Goal: Task Accomplishment & Management: Complete application form

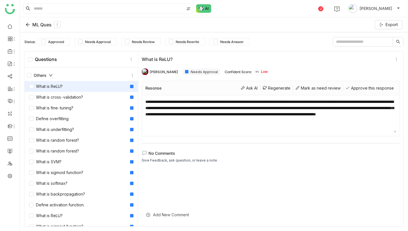
click at [42, 22] on div "ML Ques" at bounding box center [43, 24] width 35 height 7
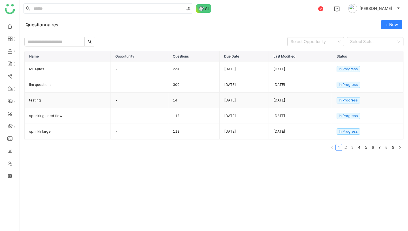
click at [53, 101] on td "testing" at bounding box center [68, 101] width 86 height 16
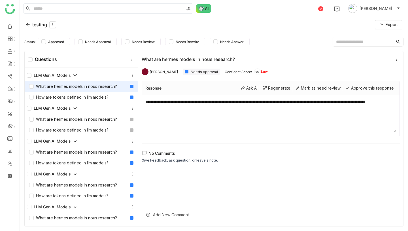
scroll to position [75, 0]
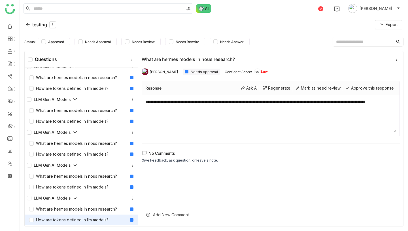
click at [79, 220] on div "How are tokens defined in llm models?" at bounding box center [68, 220] width 79 height 6
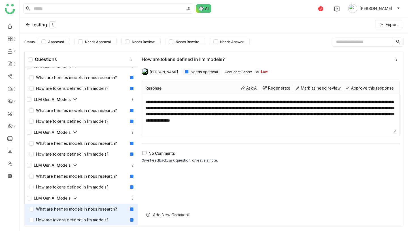
click at [84, 210] on div "What are hermes models in nous research?" at bounding box center [73, 209] width 88 height 6
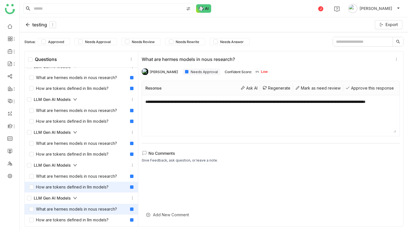
click at [76, 187] on div "How are tokens defined in llm models?" at bounding box center [68, 187] width 79 height 6
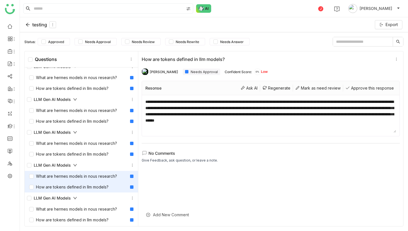
click at [81, 177] on div "What are hermes models in nous research?" at bounding box center [73, 176] width 88 height 6
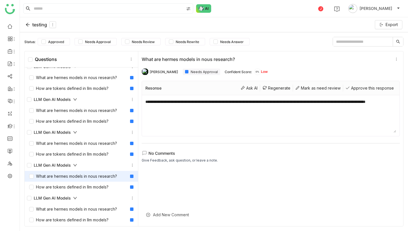
click at [34, 21] on div "testing Export" at bounding box center [214, 24] width 389 height 15
click at [34, 24] on div "testing" at bounding box center [41, 24] width 31 height 7
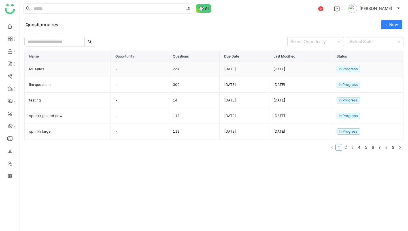
click at [173, 69] on td "229" at bounding box center [193, 70] width 51 height 16
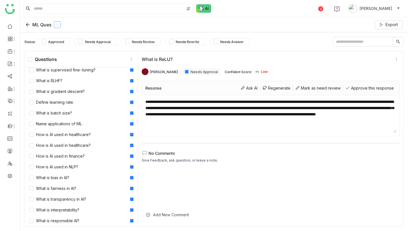
scroll to position [1508, 0]
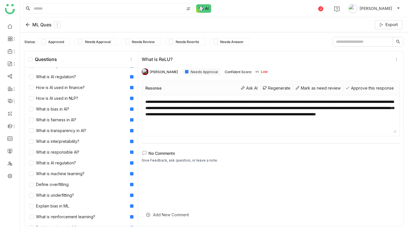
click at [41, 25] on div "ML Ques" at bounding box center [43, 24] width 35 height 7
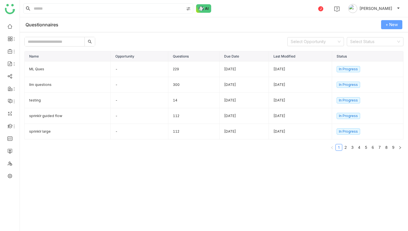
click at [387, 22] on span "+ New" at bounding box center [392, 25] width 12 height 6
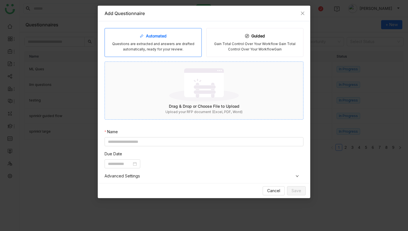
click at [207, 85] on img at bounding box center [204, 84] width 70 height 37
click at [214, 93] on img at bounding box center [204, 84] width 70 height 37
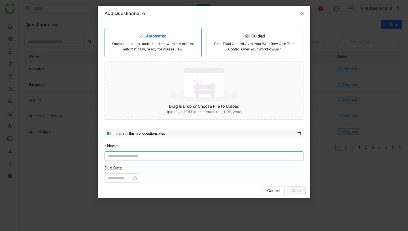
click at [190, 157] on input at bounding box center [204, 155] width 199 height 9
type input "**********"
click at [127, 177] on input at bounding box center [120, 178] width 24 height 6
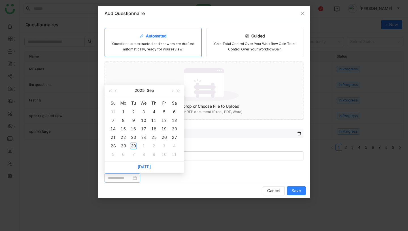
click at [135, 147] on div "30" at bounding box center [133, 146] width 7 height 7
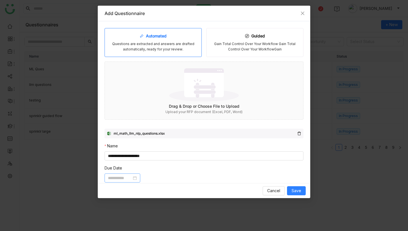
type input "**********"
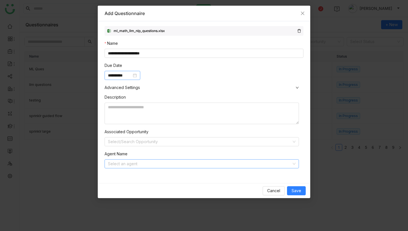
click at [130, 163] on input at bounding box center [200, 164] width 184 height 9
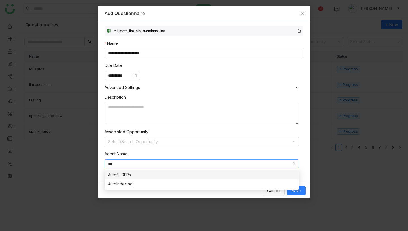
type input "***"
click at [143, 177] on div "Autofill RFPs" at bounding box center [202, 175] width 188 height 6
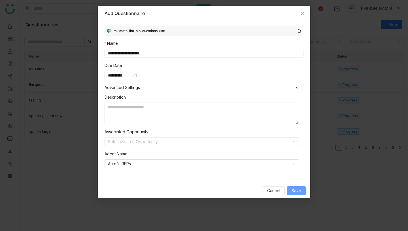
click at [298, 190] on span "Save" at bounding box center [297, 191] width 10 height 6
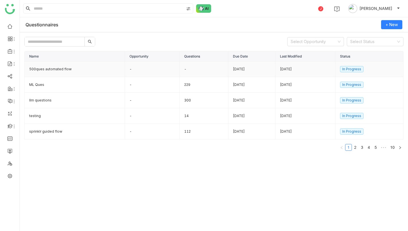
click at [135, 71] on td "-" at bounding box center [152, 70] width 55 height 16
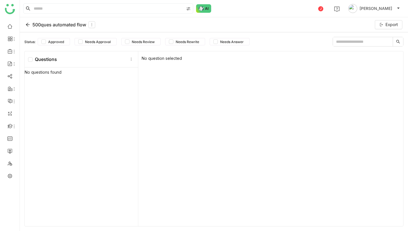
click at [59, 27] on div "500ques automated flow" at bounding box center [61, 24] width 70 height 7
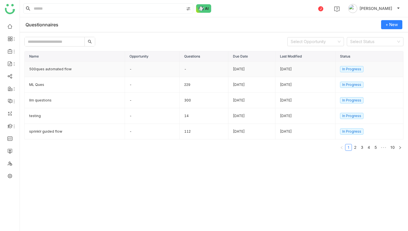
click at [102, 69] on td "500ques automated flow" at bounding box center [75, 70] width 100 height 16
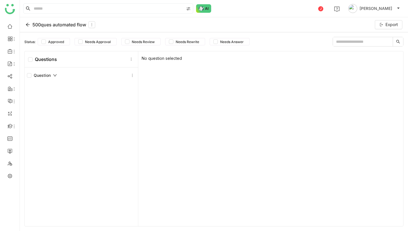
click at [58, 27] on div "500ques automated flow" at bounding box center [61, 24] width 70 height 7
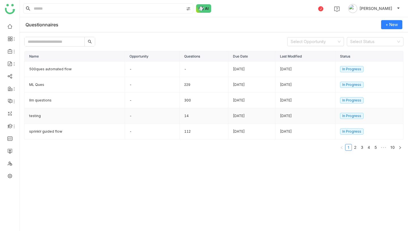
click at [96, 118] on td "testing" at bounding box center [75, 116] width 100 height 16
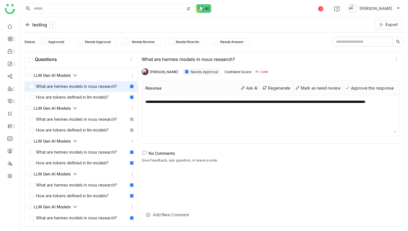
click at [31, 26] on div "testing" at bounding box center [41, 24] width 31 height 7
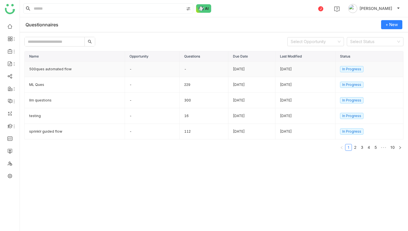
click at [109, 71] on td "500ques automated flow" at bounding box center [75, 70] width 100 height 16
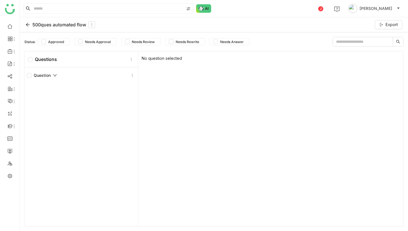
click at [52, 26] on div "500ques automated flow" at bounding box center [61, 24] width 70 height 7
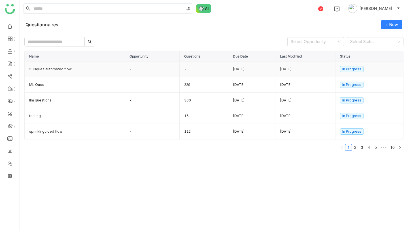
click at [89, 74] on td "500ques automated flow" at bounding box center [75, 70] width 100 height 16
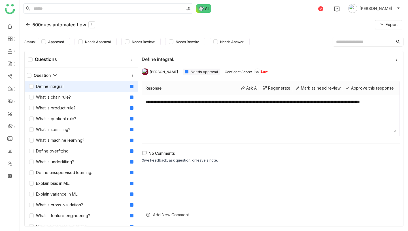
click at [41, 26] on div "500ques automated flow" at bounding box center [61, 24] width 70 height 7
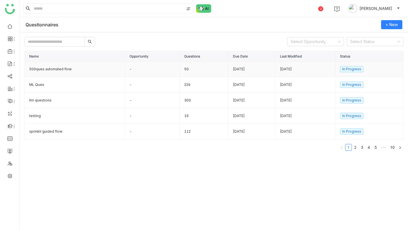
click at [72, 71] on td "500ques automated flow" at bounding box center [75, 70] width 100 height 16
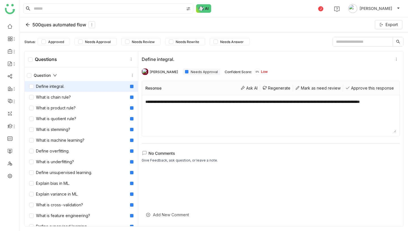
click at [56, 77] on icon at bounding box center [55, 75] width 4 height 4
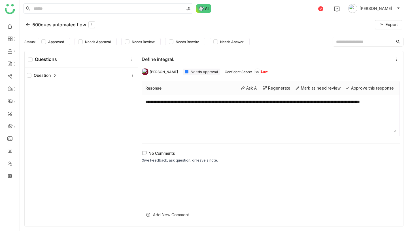
click at [56, 77] on icon at bounding box center [55, 75] width 4 height 4
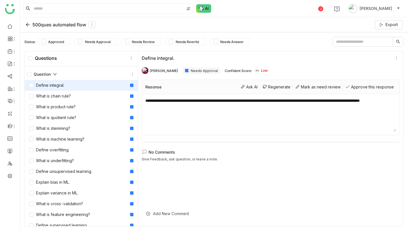
click at [54, 85] on div "Define integral." at bounding box center [46, 85] width 35 height 6
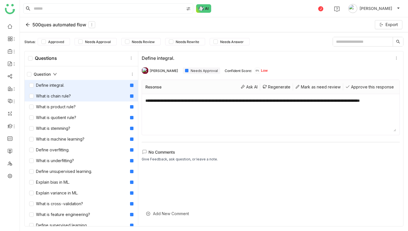
click at [54, 94] on div "What is chain rule?" at bounding box center [50, 96] width 42 height 6
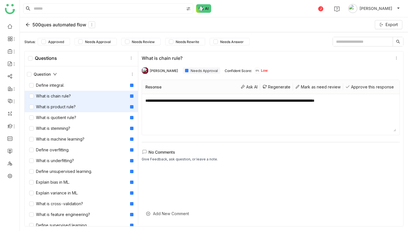
click at [58, 104] on div "What is product rule?" at bounding box center [52, 107] width 47 height 6
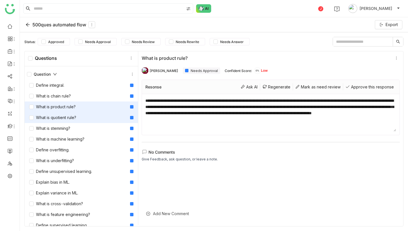
click at [58, 115] on div "What is quotient rule?" at bounding box center [52, 118] width 47 height 6
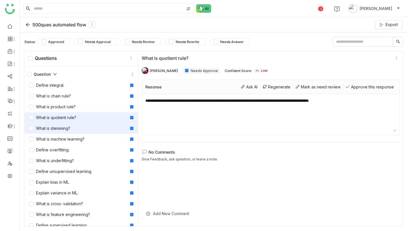
click at [62, 127] on div "What is stemming?" at bounding box center [49, 128] width 41 height 6
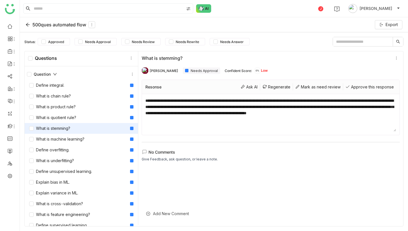
click at [52, 75] on div "Question" at bounding box center [42, 74] width 30 height 6
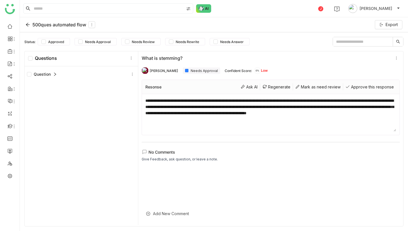
click at [51, 24] on div "500ques automated flow" at bounding box center [61, 24] width 70 height 7
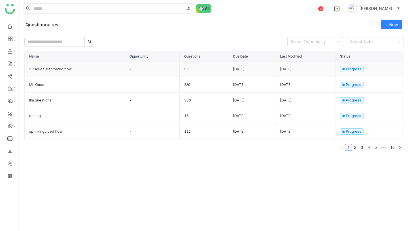
click at [125, 67] on td "-" at bounding box center [152, 70] width 55 height 16
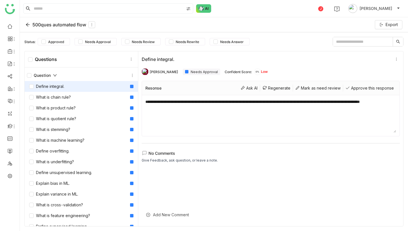
click at [67, 25] on div "500ques automated flow" at bounding box center [61, 24] width 70 height 7
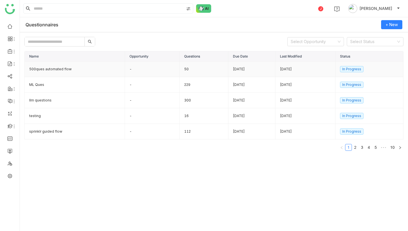
click at [232, 70] on td "[DATE]" at bounding box center [252, 70] width 47 height 16
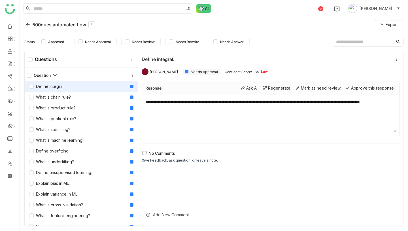
click at [47, 25] on div "500ques automated flow" at bounding box center [61, 24] width 70 height 7
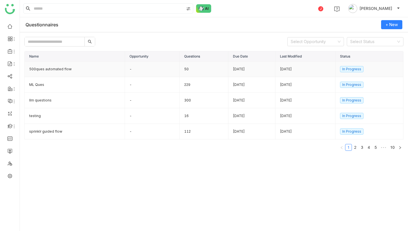
click at [87, 70] on td "500ques automated flow" at bounding box center [75, 70] width 100 height 16
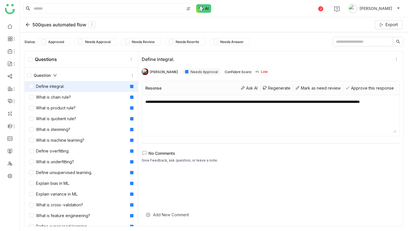
click at [50, 25] on div "500ques automated flow" at bounding box center [61, 24] width 70 height 7
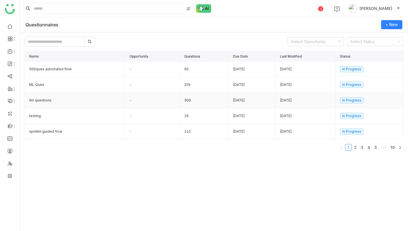
click at [187, 99] on td "300" at bounding box center [204, 101] width 49 height 16
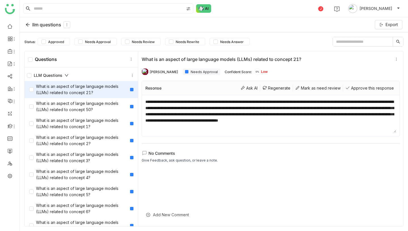
click at [66, 73] on div "LLM Questions" at bounding box center [48, 75] width 42 height 6
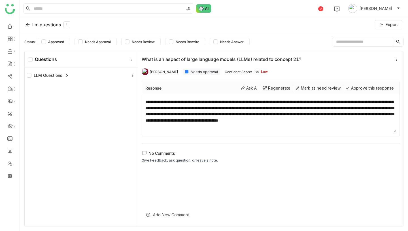
click at [66, 73] on div "LLM Questions" at bounding box center [48, 75] width 42 height 6
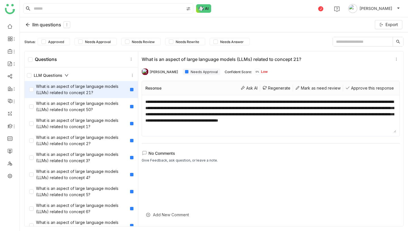
click at [66, 73] on div "LLM Questions" at bounding box center [48, 75] width 42 height 6
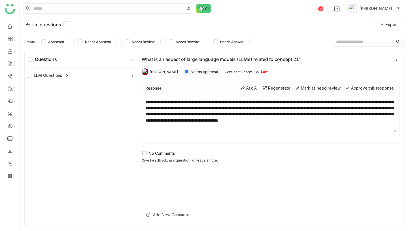
click at [31, 26] on div "llm questions" at bounding box center [48, 24] width 45 height 7
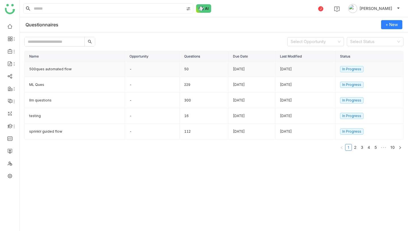
click at [186, 72] on td "50" at bounding box center [204, 70] width 49 height 16
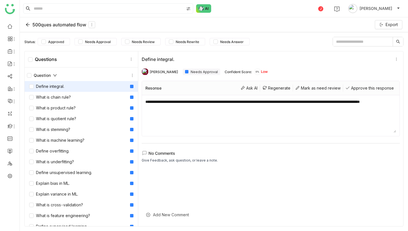
click at [54, 24] on div "500ques automated flow" at bounding box center [61, 24] width 70 height 7
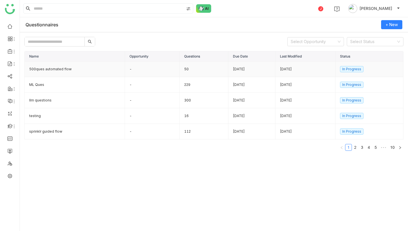
click at [182, 73] on td "50" at bounding box center [204, 70] width 49 height 16
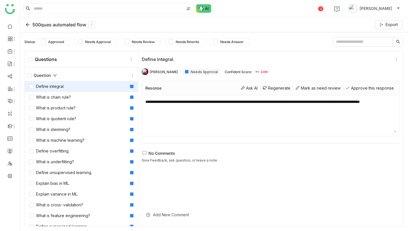
click at [49, 24] on div "500ques automated flow" at bounding box center [61, 24] width 70 height 7
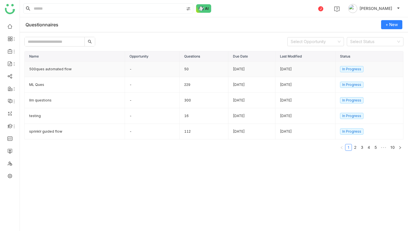
click at [103, 71] on td "500ques automated flow" at bounding box center [75, 70] width 100 height 16
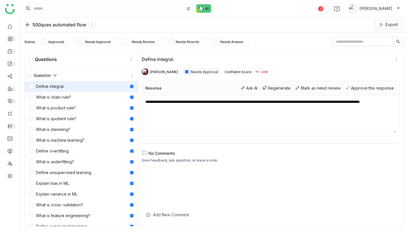
click at [43, 26] on div "500ques automated flow" at bounding box center [61, 24] width 70 height 7
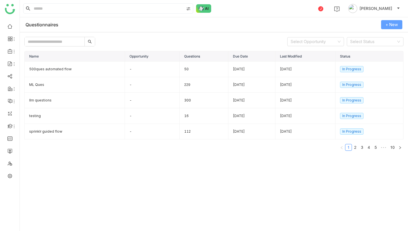
click at [390, 27] on span "+ New" at bounding box center [392, 25] width 12 height 6
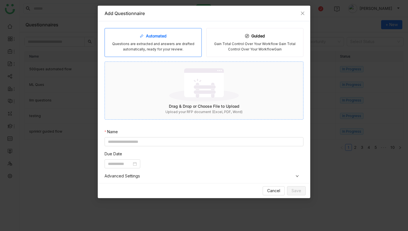
click at [207, 102] on img at bounding box center [204, 84] width 70 height 37
click at [195, 99] on img at bounding box center [204, 84] width 70 height 37
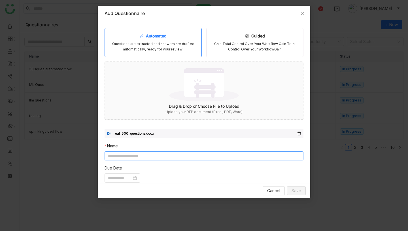
click at [185, 157] on input at bounding box center [204, 155] width 199 height 9
type input "*"
type input "*********"
click at [116, 178] on input at bounding box center [120, 178] width 24 height 6
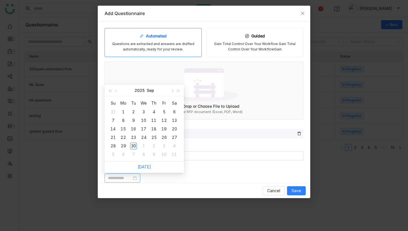
click at [134, 145] on div "30" at bounding box center [133, 146] width 7 height 7
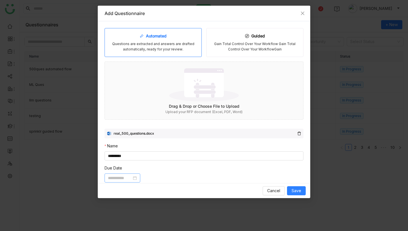
type input "**********"
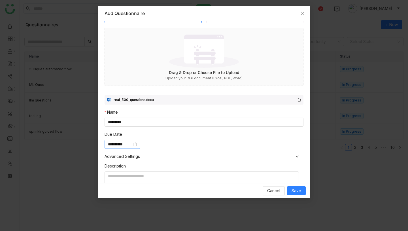
scroll to position [103, 0]
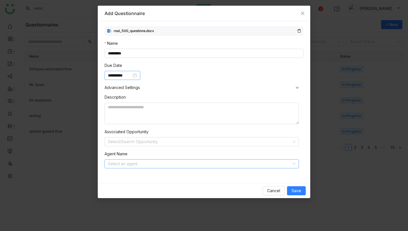
click at [134, 162] on input at bounding box center [200, 164] width 184 height 9
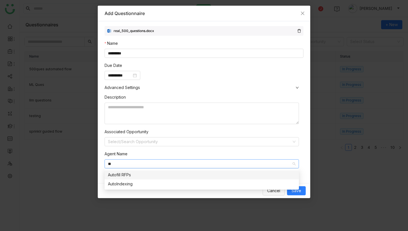
type input "**"
click at [132, 175] on div "Autofill RFPs" at bounding box center [202, 175] width 188 height 6
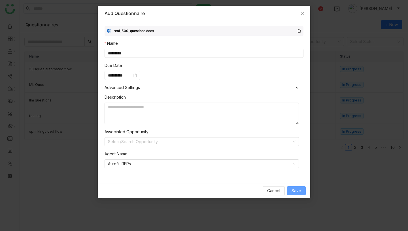
click at [296, 192] on span "Save" at bounding box center [297, 191] width 10 height 6
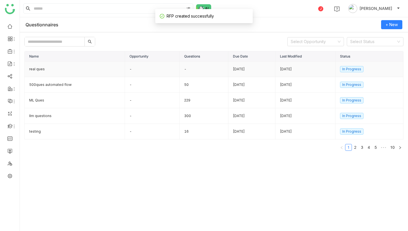
click at [80, 73] on td "real ques" at bounding box center [75, 70] width 100 height 16
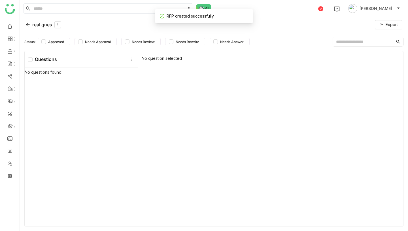
click at [36, 24] on div "real ques" at bounding box center [44, 24] width 36 height 7
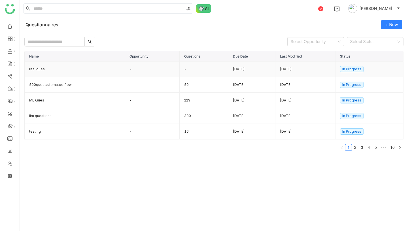
click at [38, 69] on td "real ques" at bounding box center [75, 70] width 100 height 16
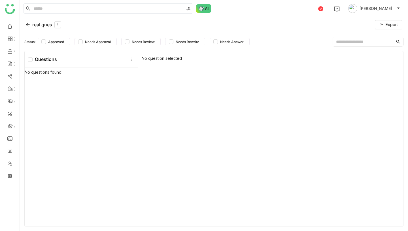
click at [40, 24] on div "real ques" at bounding box center [44, 24] width 36 height 7
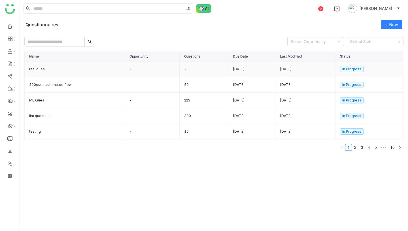
click at [70, 72] on td "real ques" at bounding box center [75, 70] width 100 height 16
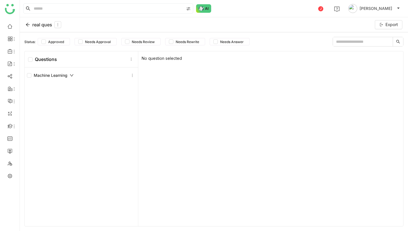
click at [40, 26] on div "real ques" at bounding box center [44, 24] width 36 height 7
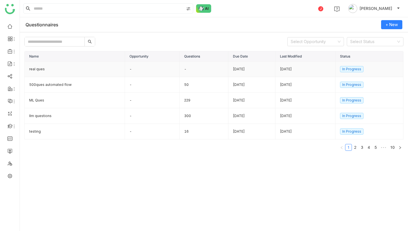
click at [60, 68] on td "real ques" at bounding box center [75, 70] width 100 height 16
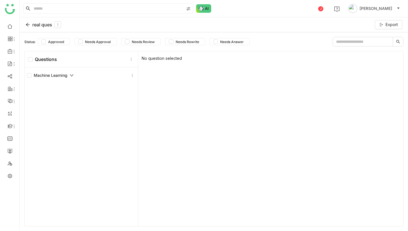
click at [44, 25] on div "real ques" at bounding box center [44, 24] width 36 height 7
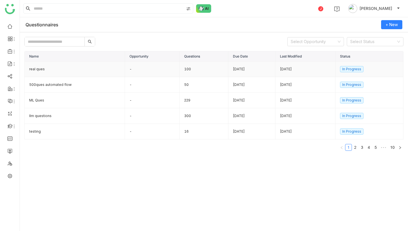
click at [181, 71] on td "100" at bounding box center [204, 70] width 49 height 16
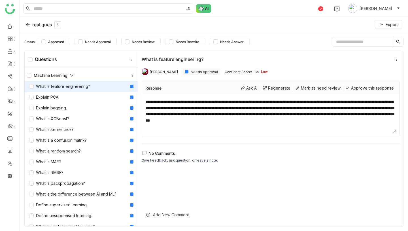
click at [71, 77] on icon at bounding box center [72, 75] width 4 height 4
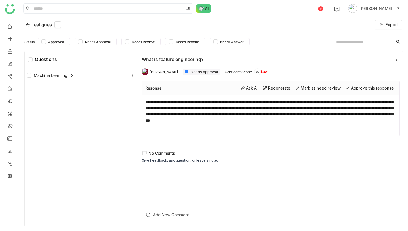
click at [71, 77] on icon at bounding box center [72, 75] width 4 height 4
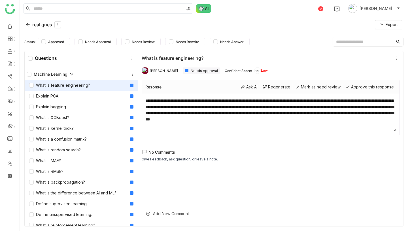
click at [72, 75] on icon at bounding box center [71, 74] width 3 height 2
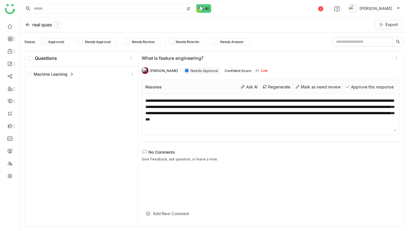
click at [72, 75] on icon at bounding box center [72, 74] width 2 height 3
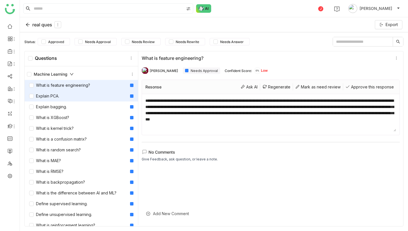
click at [68, 91] on div "Explain PCA." at bounding box center [81, 96] width 113 height 11
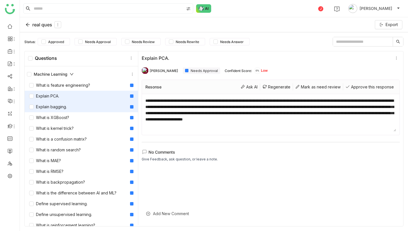
click at [70, 108] on div "Explain bagging." at bounding box center [81, 107] width 113 height 11
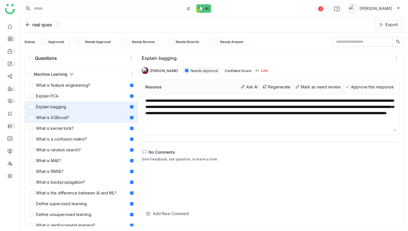
click at [74, 121] on div "What is XGBoost?" at bounding box center [81, 117] width 113 height 11
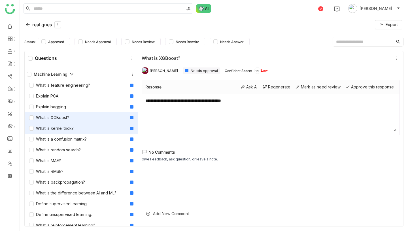
click at [73, 128] on div "What is kernel trick?" at bounding box center [51, 128] width 45 height 6
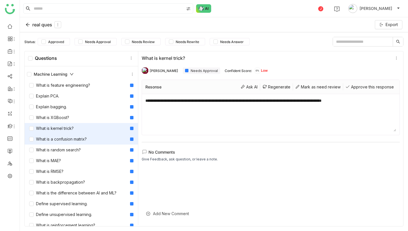
click at [78, 138] on div "What is a confusion matrix?" at bounding box center [58, 139] width 58 height 6
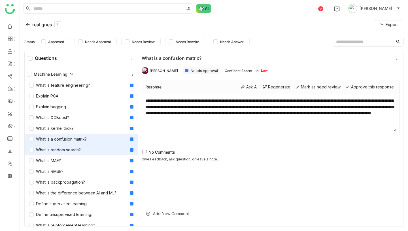
click at [82, 153] on div "What is random search?" at bounding box center [81, 150] width 113 height 11
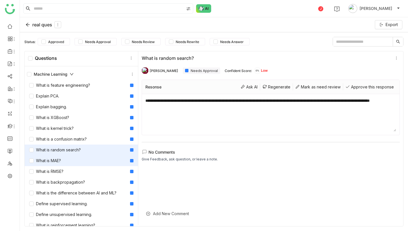
click at [81, 162] on div "What is MAE?" at bounding box center [81, 160] width 113 height 11
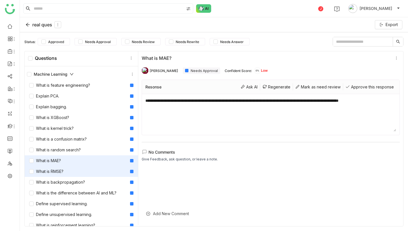
click at [83, 172] on div "What is RMSE?" at bounding box center [81, 171] width 113 height 11
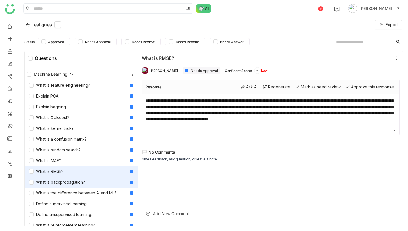
click at [87, 183] on div "What is backpropagation?" at bounding box center [81, 182] width 113 height 11
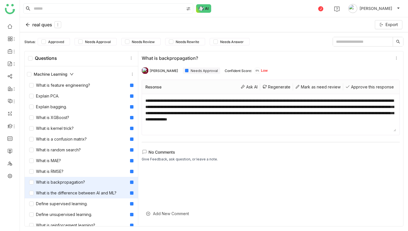
click at [91, 193] on div "What is the difference between AI and ML?" at bounding box center [72, 193] width 87 height 6
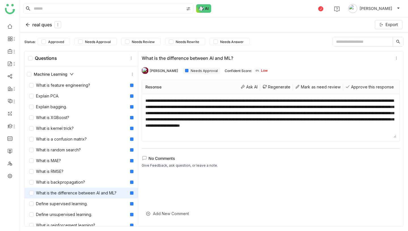
click at [40, 23] on div "real ques" at bounding box center [44, 24] width 36 height 7
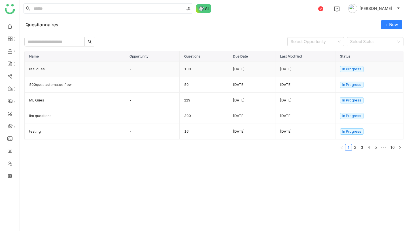
click at [78, 73] on td "real ques" at bounding box center [75, 70] width 100 height 16
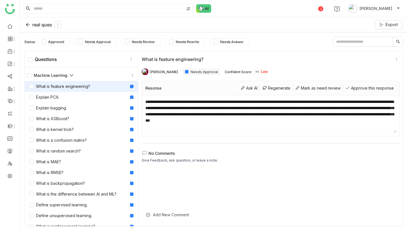
click at [44, 25] on div "real ques" at bounding box center [44, 24] width 36 height 7
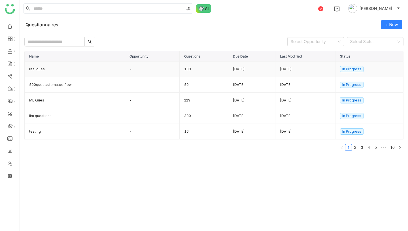
click at [81, 71] on td "real ques" at bounding box center [75, 70] width 100 height 16
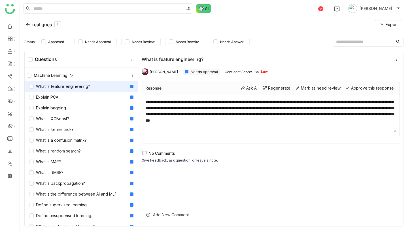
click at [46, 26] on div "real ques" at bounding box center [44, 24] width 36 height 7
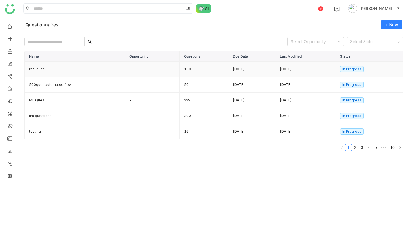
click at [80, 71] on td "real ques" at bounding box center [75, 70] width 100 height 16
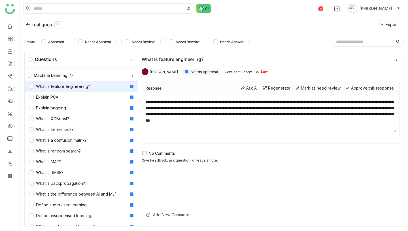
click at [45, 24] on div "real ques" at bounding box center [44, 24] width 36 height 7
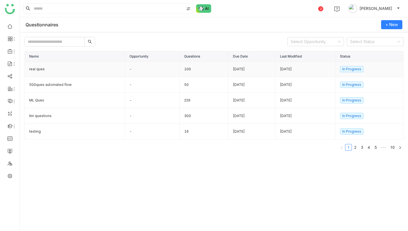
click at [87, 77] on td "real ques" at bounding box center [75, 70] width 100 height 16
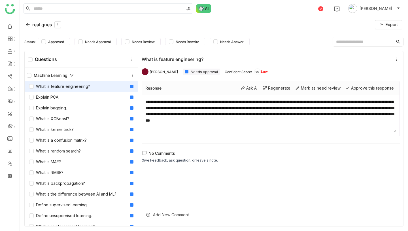
click at [47, 23] on div "real ques" at bounding box center [44, 24] width 36 height 7
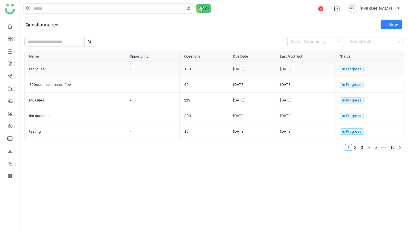
click at [93, 72] on td "real ques" at bounding box center [75, 70] width 100 height 16
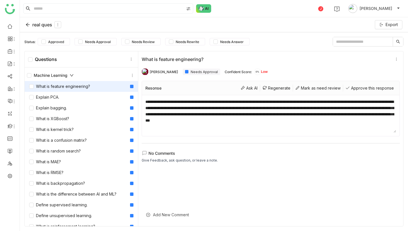
click at [50, 26] on div "real ques" at bounding box center [44, 24] width 36 height 7
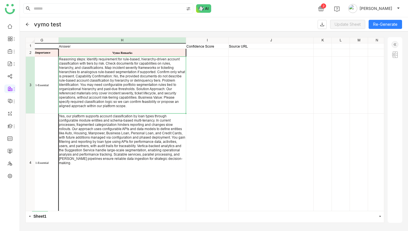
scroll to position [1, 192]
